Goal: Information Seeking & Learning: Learn about a topic

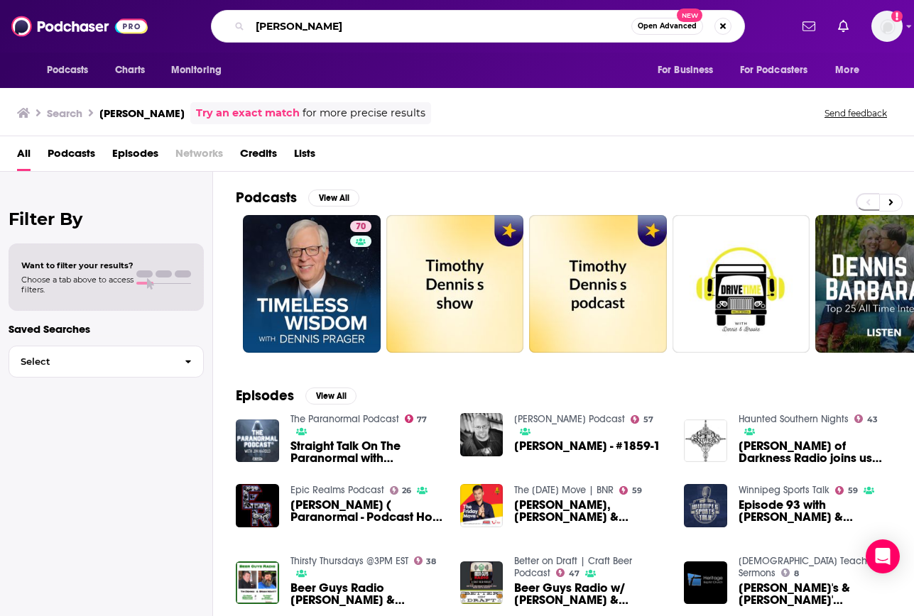
drag, startPoint x: 337, startPoint y: 29, endPoint x: 124, endPoint y: -16, distance: 217.6
click at [124, 0] on html "Podcasts Charts Monitoring [PERSON_NAME] Open Advanced New For Business For Pod…" at bounding box center [457, 308] width 914 height 616
paste input "Unchained Opinion"
type input "Unchained Opinions"
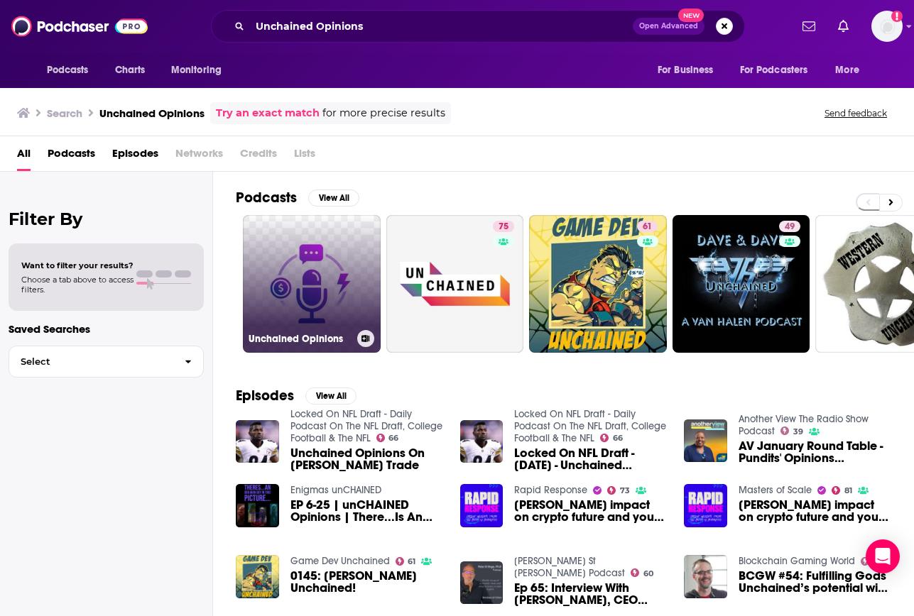
click at [281, 268] on link "Unchained Opinions" at bounding box center [312, 284] width 138 height 138
